Goal: Transaction & Acquisition: Subscribe to service/newsletter

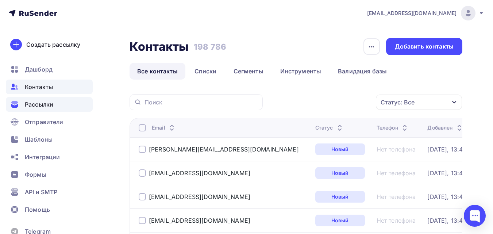
click at [65, 100] on div "Рассылки" at bounding box center [49, 104] width 87 height 15
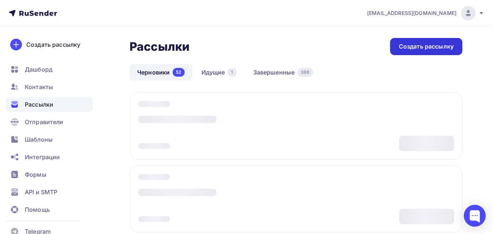
click at [450, 39] on div "Создать рассылку" at bounding box center [426, 46] width 72 height 17
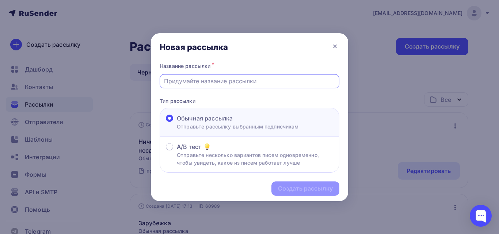
paste input "Через 2 часа — эфир «Вопрос-ответ»"
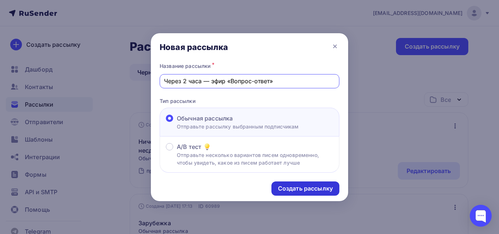
type input "Через 2 часа — эфир «Вопрос-ответ»"
click at [316, 188] on div "Создать рассылку" at bounding box center [305, 188] width 55 height 8
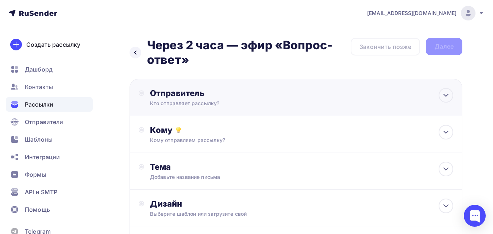
click at [289, 100] on div "Кто отправляет рассылку?" at bounding box center [221, 103] width 142 height 7
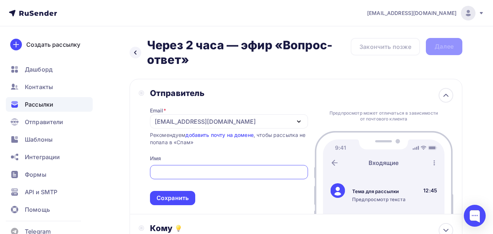
click at [236, 117] on div "[EMAIL_ADDRESS][DOMAIN_NAME]" at bounding box center [229, 121] width 158 height 14
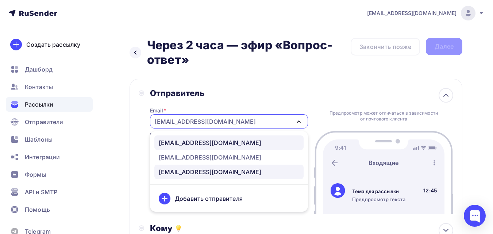
click at [229, 142] on div "[EMAIL_ADDRESS][DOMAIN_NAME]" at bounding box center [210, 142] width 103 height 9
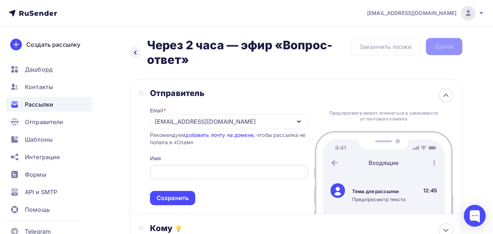
click at [213, 171] on input "text" at bounding box center [229, 172] width 150 height 9
type input "K"
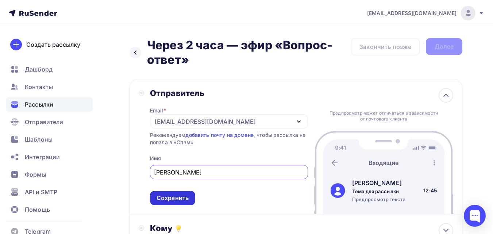
type input "[PERSON_NAME]"
click at [184, 196] on div "Сохранить" at bounding box center [173, 198] width 32 height 8
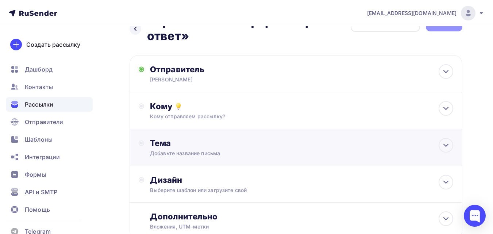
scroll to position [37, 0]
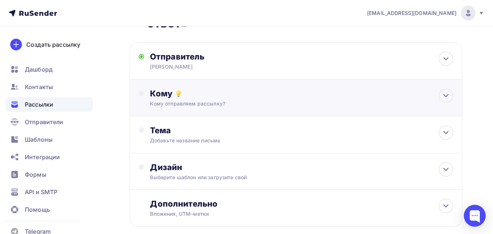
click at [245, 95] on div "Кому" at bounding box center [301, 93] width 303 height 10
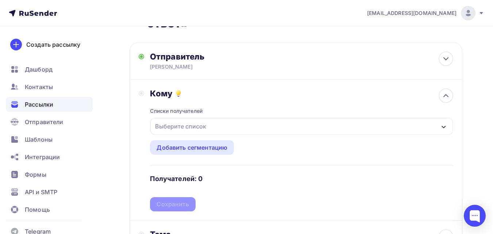
click at [232, 123] on div "Выберите список" at bounding box center [301, 126] width 303 height 17
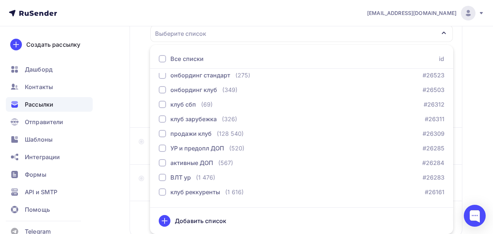
scroll to position [767, 0]
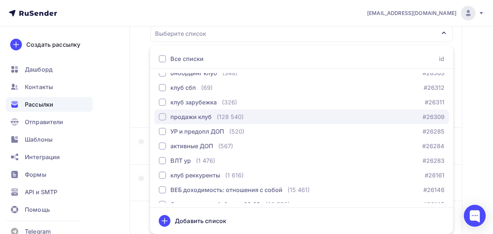
click at [235, 115] on div "(128 540)" at bounding box center [230, 116] width 27 height 9
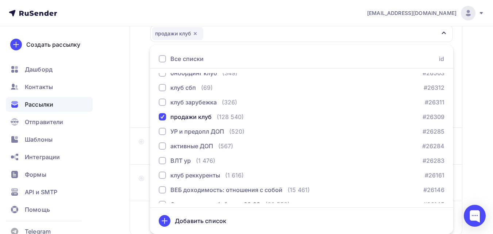
click at [119, 124] on div "Назад Через 2 часа — эфир «Вопрос-ответ» Через 2 часа — эфир «Вопрос-ответ» Зак…" at bounding box center [246, 91] width 493 height 388
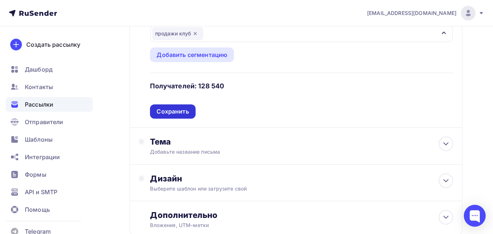
click at [182, 110] on div "Сохранить" at bounding box center [173, 111] width 32 height 8
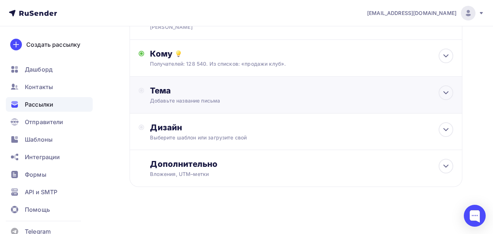
click at [222, 98] on div "Добавьте название письма" at bounding box center [215, 100] width 130 height 7
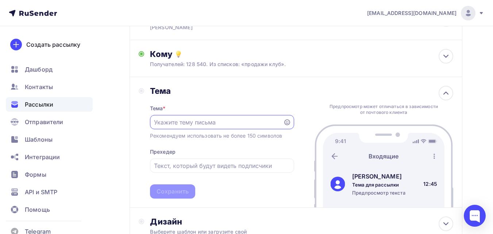
scroll to position [0, 0]
paste input "Через 2 часа — эфир «Вопрос-ответ»"
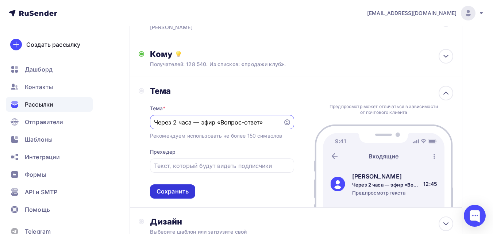
type input "Через 2 часа — эфир «Вопрос-ответ»"
click at [184, 189] on div "Сохранить" at bounding box center [173, 191] width 32 height 8
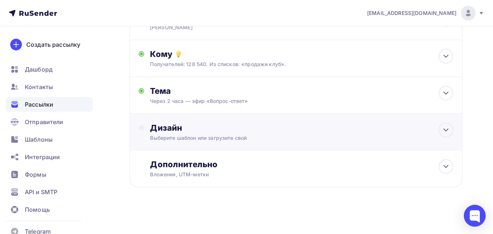
click at [253, 134] on div "Дизайн Выберите шаблон или загрузите свой" at bounding box center [301, 132] width 303 height 19
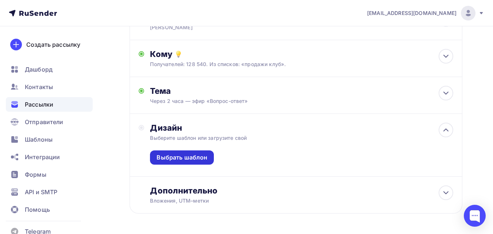
click at [187, 157] on div "Выбрать шаблон" at bounding box center [182, 157] width 51 height 8
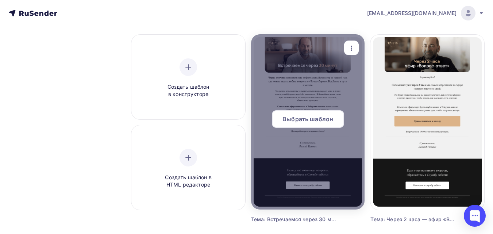
scroll to position [110, 0]
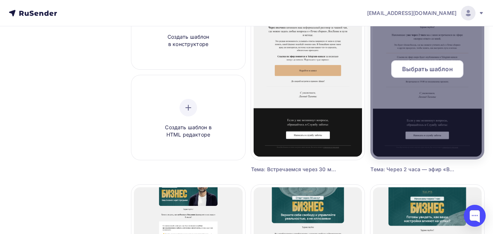
click at [430, 68] on span "Выбрать шаблон" at bounding box center [427, 69] width 51 height 9
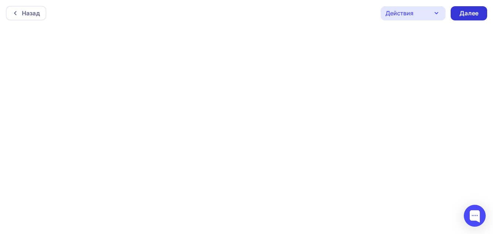
click at [482, 14] on div "Далее" at bounding box center [469, 13] width 37 height 14
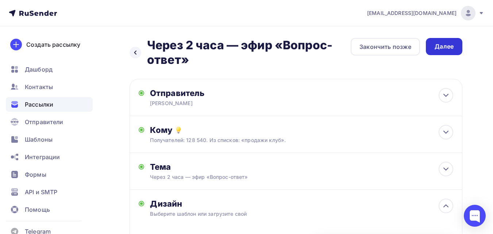
click at [440, 48] on div "Далее" at bounding box center [444, 46] width 19 height 8
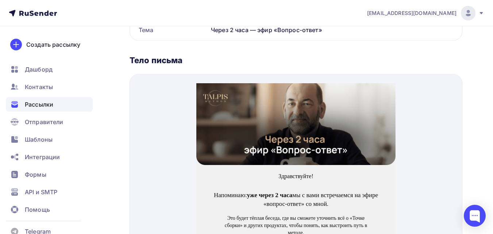
click at [323, 126] on img at bounding box center [295, 116] width 199 height 82
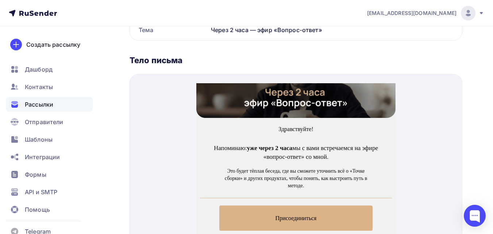
scroll to position [73, 0]
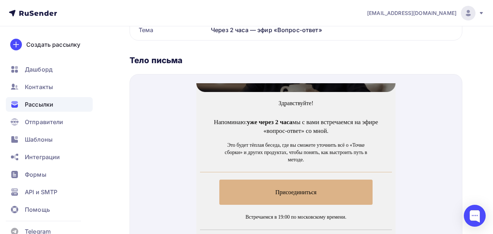
click at [276, 187] on span "Присоединиться" at bounding box center [296, 183] width 154 height 25
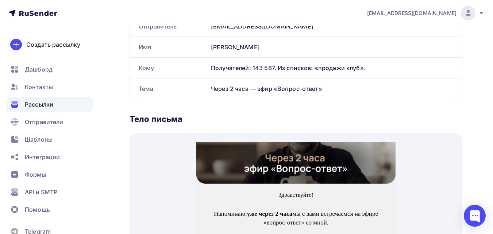
scroll to position [35, 0]
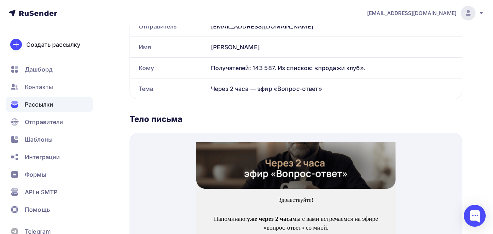
click at [306, 165] on img at bounding box center [295, 139] width 199 height 82
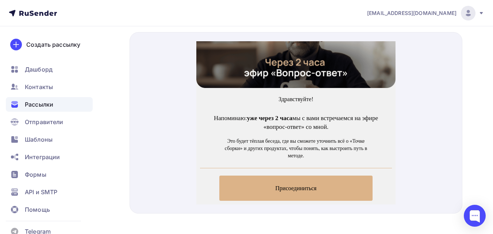
scroll to position [306, 0]
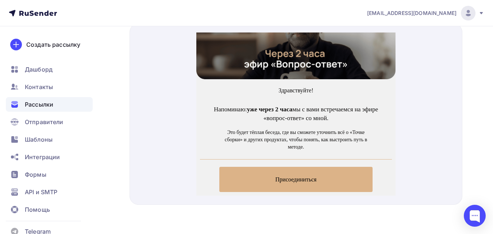
click at [319, 167] on span "Присоединиться" at bounding box center [296, 170] width 154 height 25
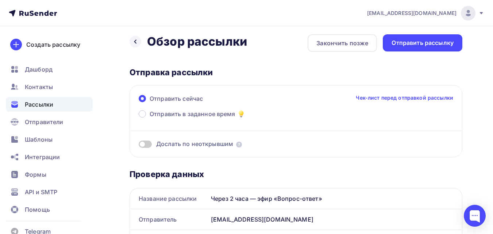
scroll to position [0, 0]
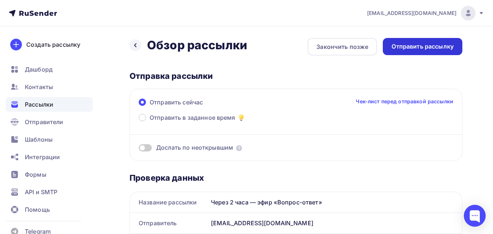
click at [409, 47] on div "Отправить рассылку" at bounding box center [423, 46] width 62 height 8
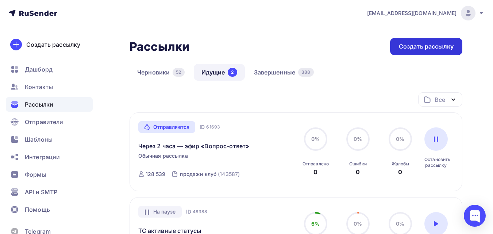
click at [408, 42] on div "Создать рассылку" at bounding box center [426, 46] width 72 height 17
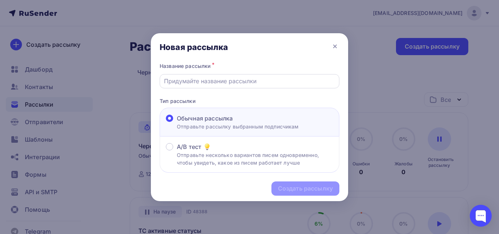
click at [217, 81] on input "text" at bounding box center [249, 81] width 171 height 9
paste input "Встречаемся через 30 минут"
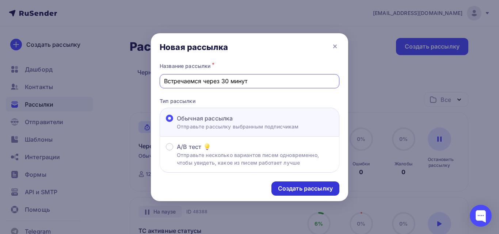
type input "Встречаемся через 30 минут"
click at [303, 189] on div "Создать рассылку" at bounding box center [305, 188] width 55 height 8
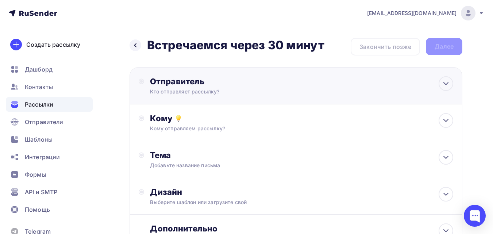
click at [207, 80] on div "Отправитель" at bounding box center [229, 81] width 158 height 10
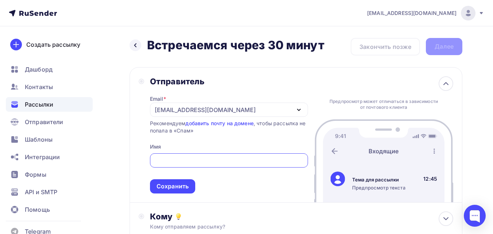
click at [205, 107] on div "[EMAIL_ADDRESS][DOMAIN_NAME]" at bounding box center [205, 110] width 101 height 9
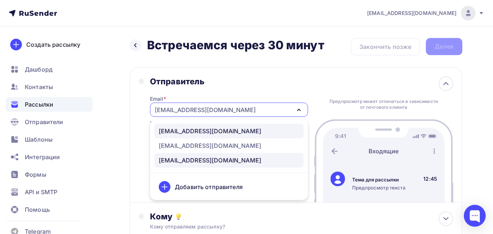
click at [204, 129] on div "[EMAIL_ADDRESS][DOMAIN_NAME]" at bounding box center [210, 131] width 103 height 9
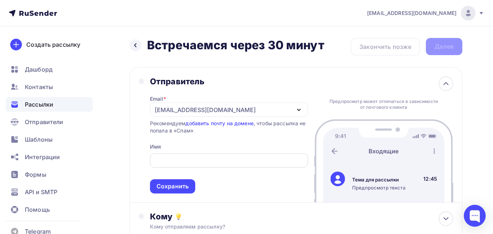
click at [186, 161] on input "text" at bounding box center [229, 160] width 150 height 9
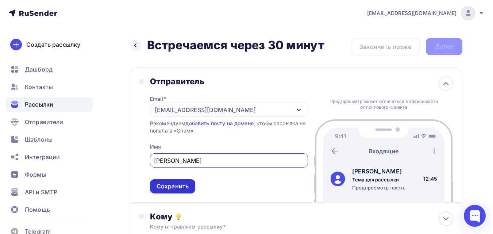
type input "[PERSON_NAME]"
click at [187, 184] on div "Сохранить" at bounding box center [173, 186] width 32 height 8
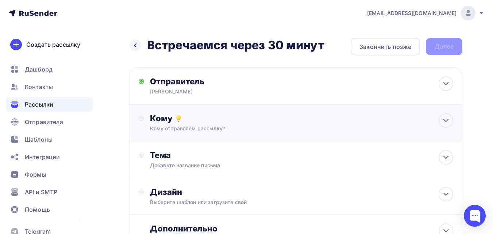
click at [281, 126] on div "Кому отправляем рассылку?" at bounding box center [286, 128] width 273 height 7
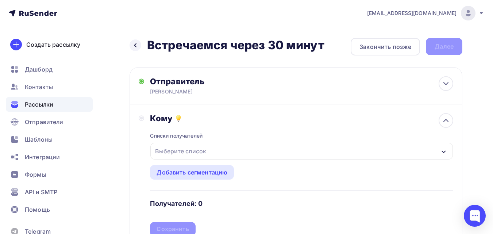
click at [249, 149] on div "Выберите список" at bounding box center [301, 151] width 303 height 17
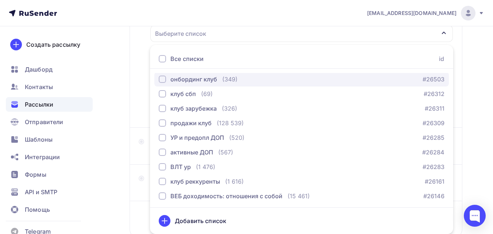
scroll to position [767, 0]
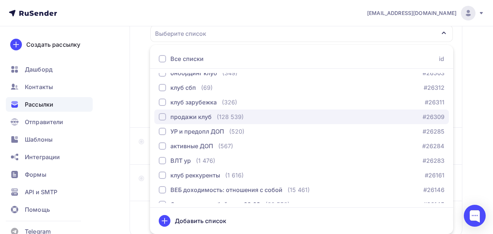
click at [249, 118] on div "продажи клуб (128 539) #26309" at bounding box center [302, 116] width 286 height 9
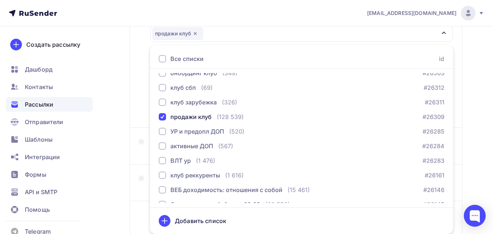
click at [124, 135] on div "Назад Встречаемся через 30 минут Встречаемся через 30 минут Закончить позже Дал…" at bounding box center [246, 97] width 493 height 377
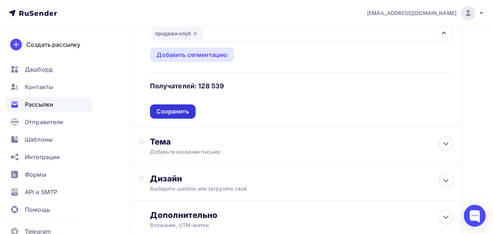
click at [188, 112] on div "Сохранить" at bounding box center [173, 111] width 32 height 8
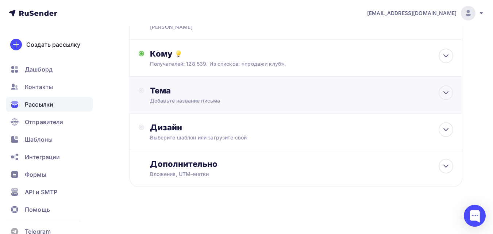
click at [253, 99] on div "Добавьте название письма" at bounding box center [215, 100] width 130 height 7
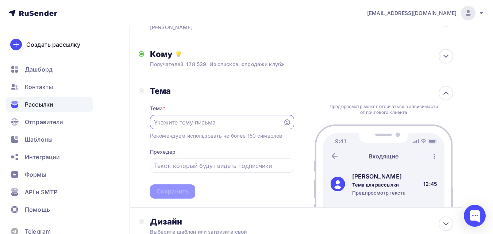
scroll to position [0, 0]
paste input "Встречаемся через 30 минут"
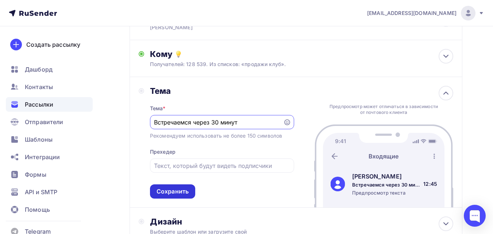
type input "Встречаемся через 30 минут"
click at [185, 191] on div "Сохранить" at bounding box center [173, 191] width 32 height 8
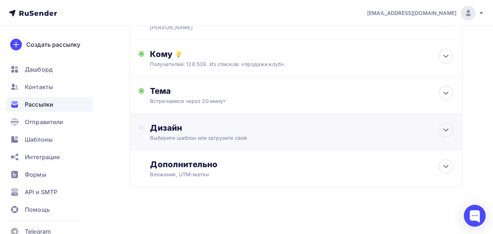
click at [245, 126] on div "Дизайн" at bounding box center [301, 128] width 303 height 10
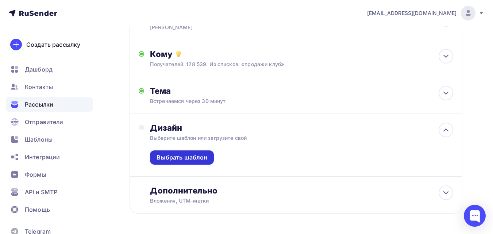
click at [201, 160] on div "Выбрать шаблон" at bounding box center [182, 157] width 51 height 8
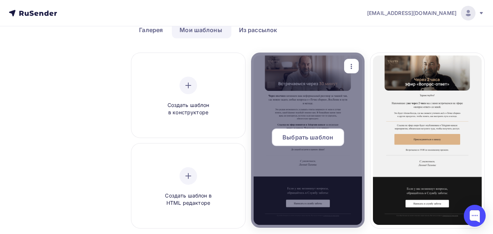
scroll to position [73, 0]
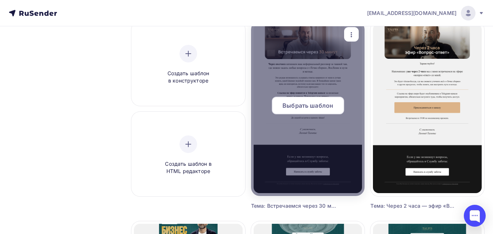
click at [315, 104] on span "Выбрать шаблон" at bounding box center [308, 105] width 51 height 9
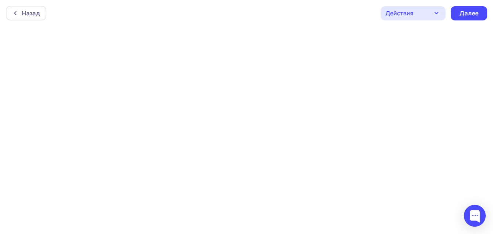
scroll to position [2, 0]
click at [472, 15] on div "Далее" at bounding box center [469, 11] width 19 height 8
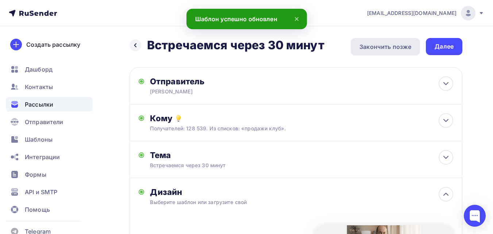
click at [381, 45] on div "Закончить позже" at bounding box center [386, 46] width 52 height 9
